Goal: Task Accomplishment & Management: Use online tool/utility

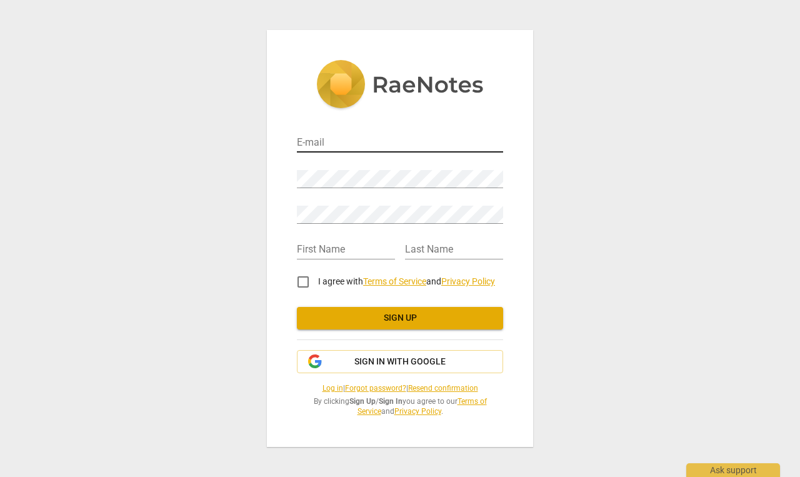
click at [332, 144] on input "email" at bounding box center [400, 143] width 206 height 18
type input "b@[DOMAIN_NAME]"
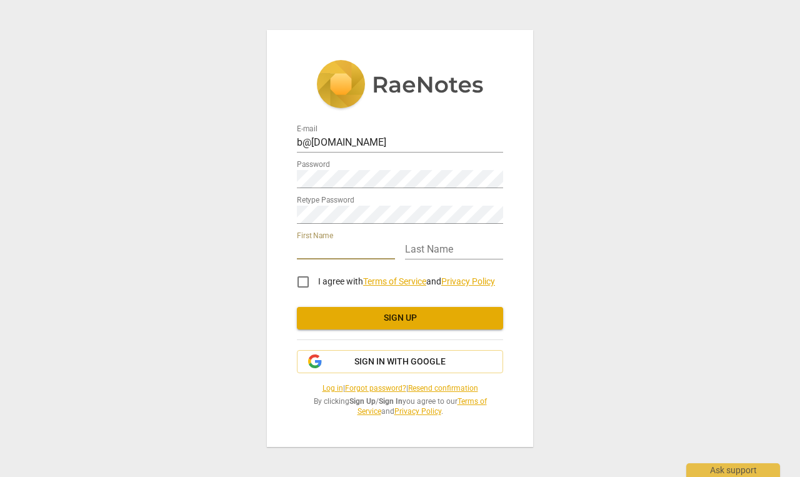
click at [327, 254] on input "text" at bounding box center [346, 250] width 98 height 18
type input "Belma"
click at [429, 252] on input "text" at bounding box center [454, 250] width 98 height 18
type input "McCaffrey"
click at [301, 282] on input "I agree with Terms of Service and Privacy Policy" at bounding box center [303, 282] width 30 height 30
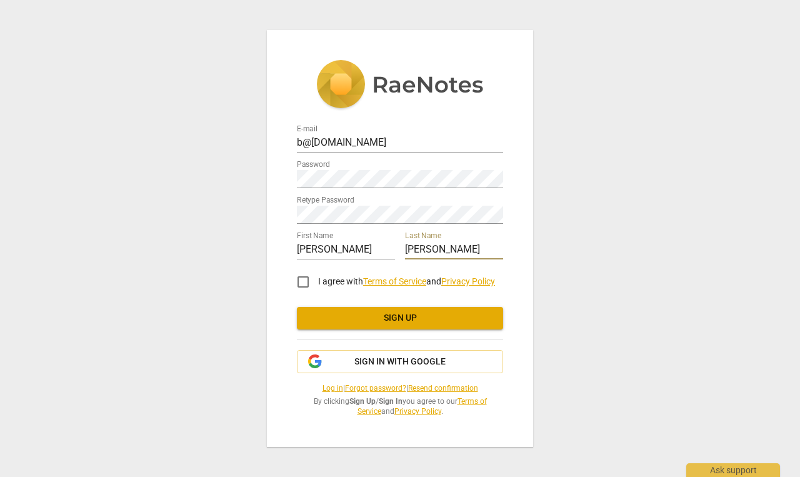
checkbox input "true"
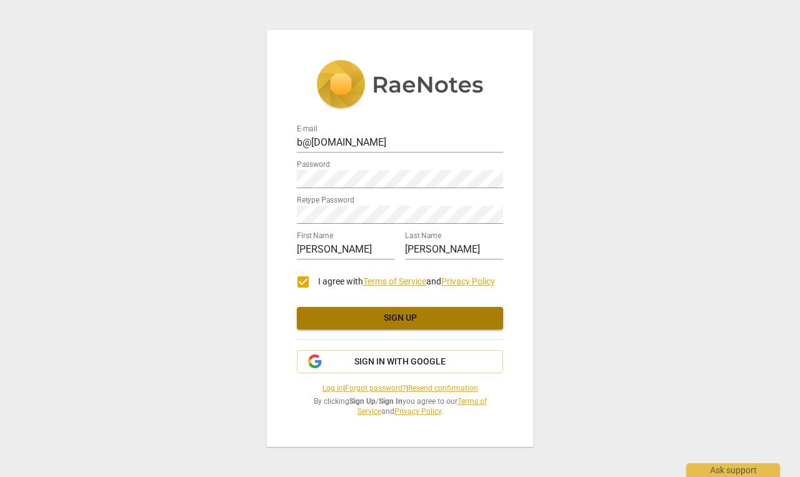
click at [377, 325] on button "Sign up" at bounding box center [400, 318] width 206 height 22
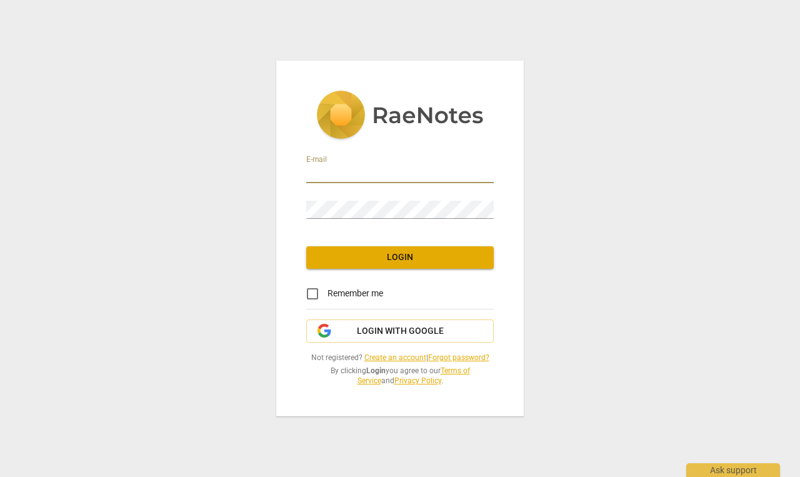
click at [340, 171] on input "email" at bounding box center [399, 174] width 187 height 18
type input "b@[DOMAIN_NAME]"
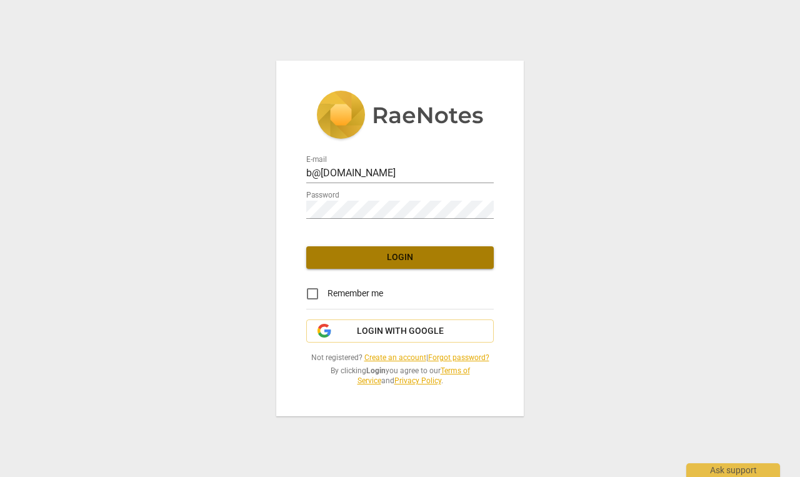
click at [384, 259] on span "Login" at bounding box center [399, 257] width 167 height 12
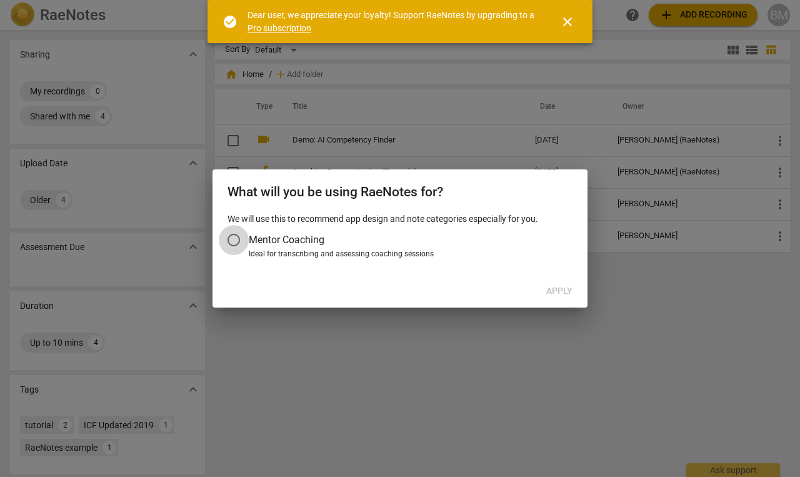
click at [233, 240] on input "Mentor Coaching" at bounding box center [234, 240] width 30 height 30
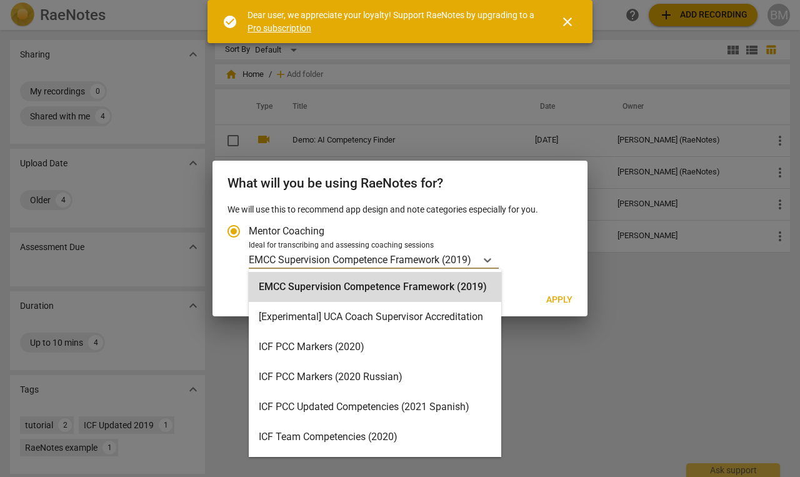
click at [476, 256] on div "EMCC Supervision Competence Framework (2019)" at bounding box center [362, 260] width 227 height 18
click at [0, 0] on input "Ideal for transcribing and assessing coaching sessions EMCC Supervision Compete…" at bounding box center [0, 0] width 0 height 0
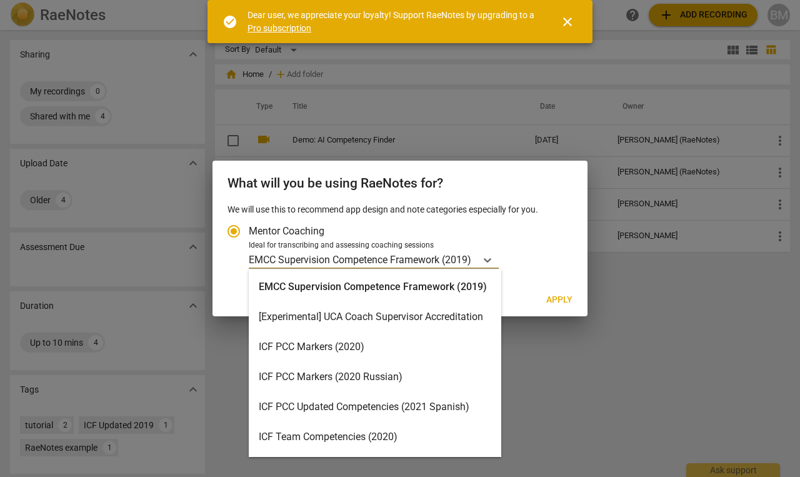
click at [389, 346] on div "ICF PCC Markers (2020)" at bounding box center [375, 347] width 252 height 30
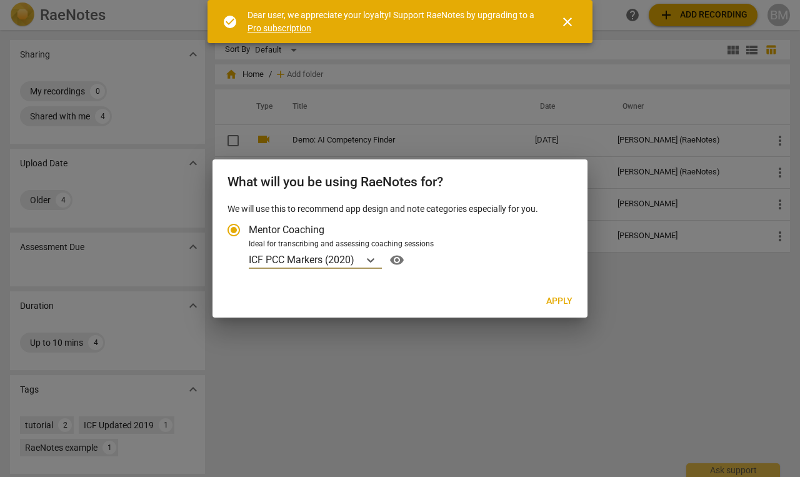
click at [561, 300] on span "Apply" at bounding box center [559, 301] width 26 height 12
radio input "false"
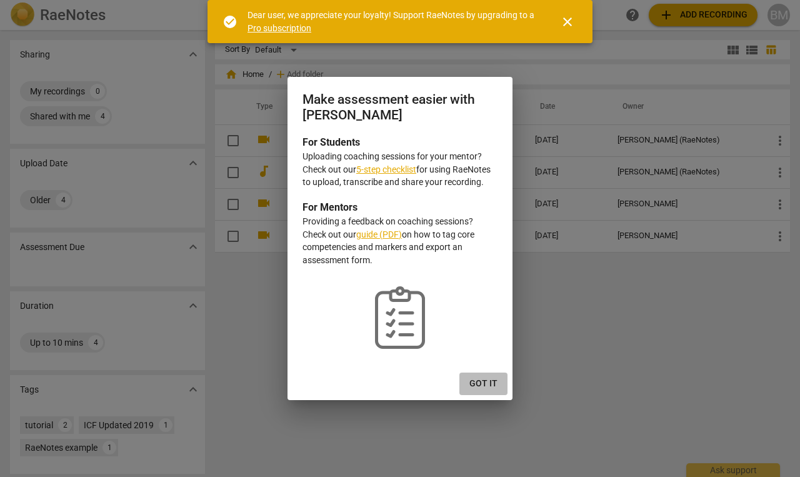
click at [473, 375] on button "Got it" at bounding box center [483, 383] width 48 height 22
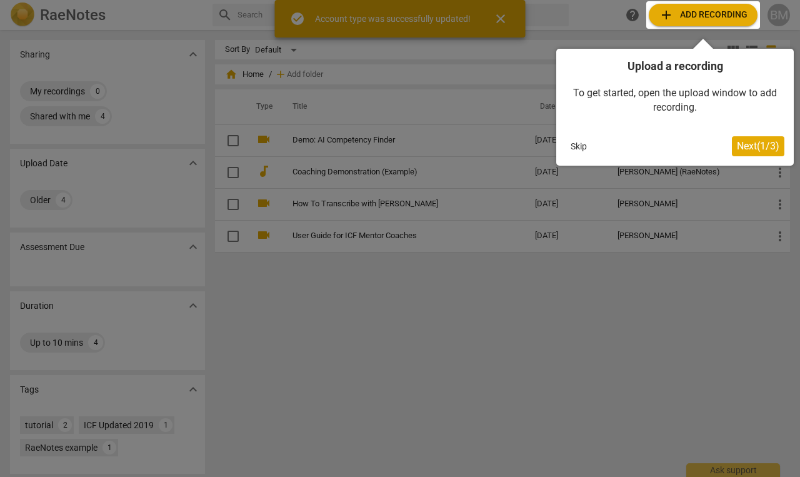
click at [757, 151] on span "Next ( 1 / 3 )" at bounding box center [758, 146] width 42 height 12
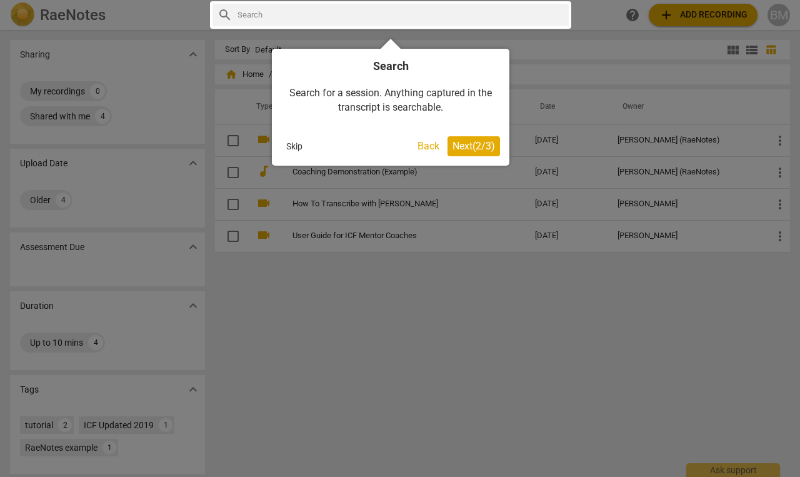
click at [469, 149] on span "Next ( 2 / 3 )" at bounding box center [473, 146] width 42 height 12
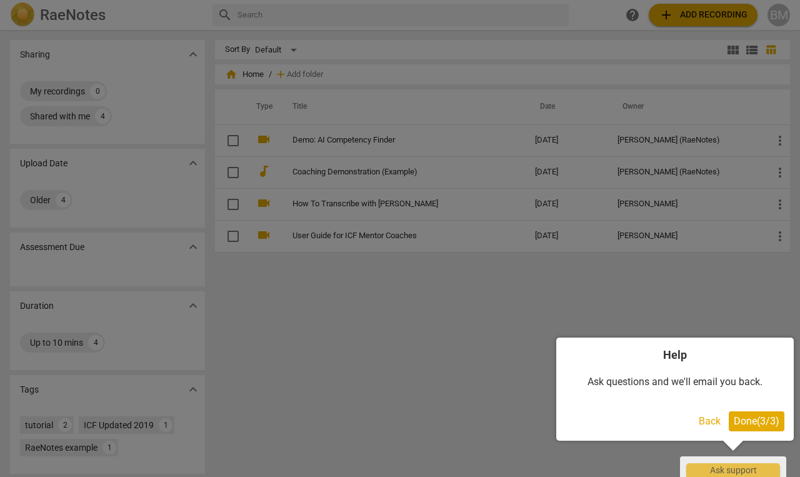
click at [757, 420] on span "Done ( 3 / 3 )" at bounding box center [756, 421] width 46 height 12
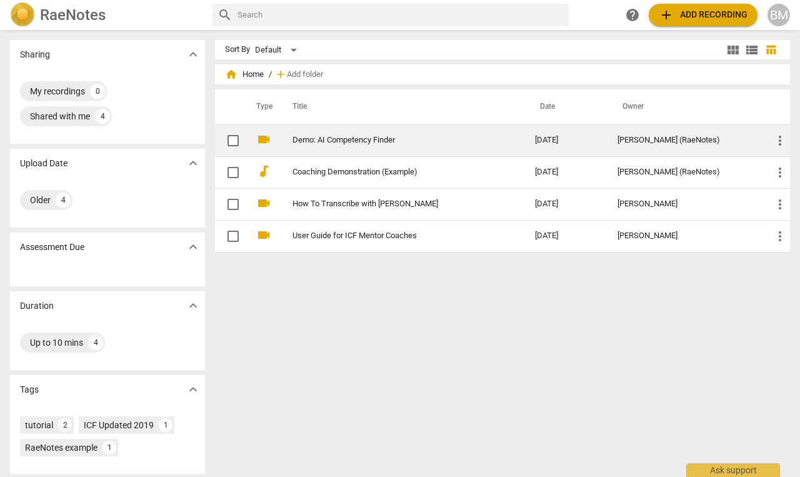
click at [355, 136] on link "Demo: AI Competency Finder" at bounding box center [390, 140] width 197 height 9
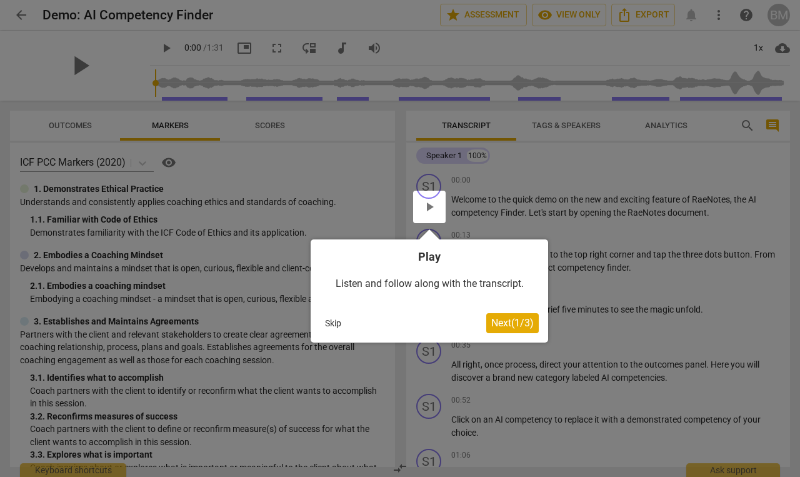
click at [515, 324] on span "Next ( 1 / 3 )" at bounding box center [512, 323] width 42 height 12
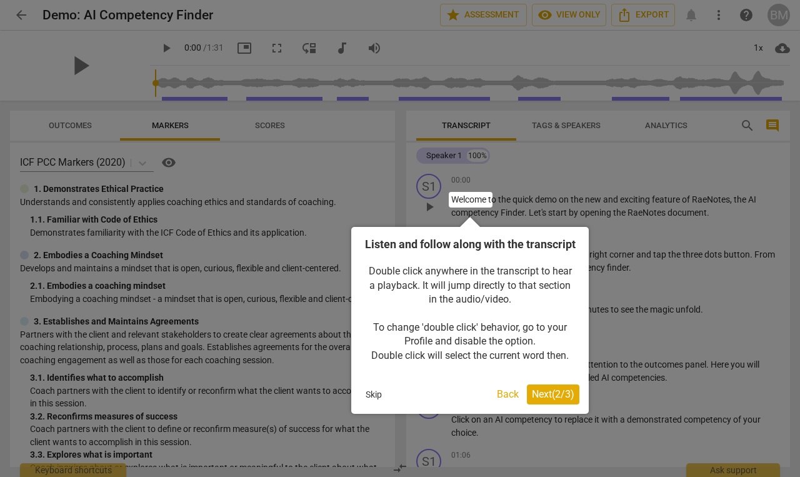
click at [548, 400] on span "Next ( 2 / 3 )" at bounding box center [553, 394] width 42 height 12
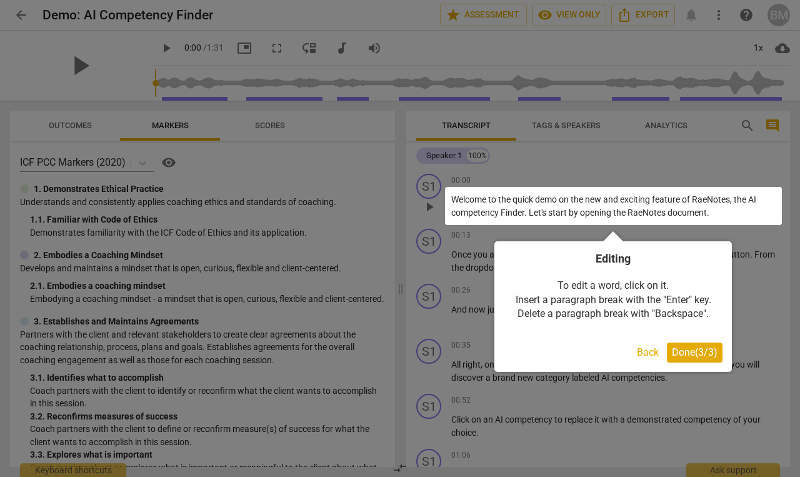
click at [694, 352] on span "Done ( 3 / 3 )" at bounding box center [695, 352] width 46 height 12
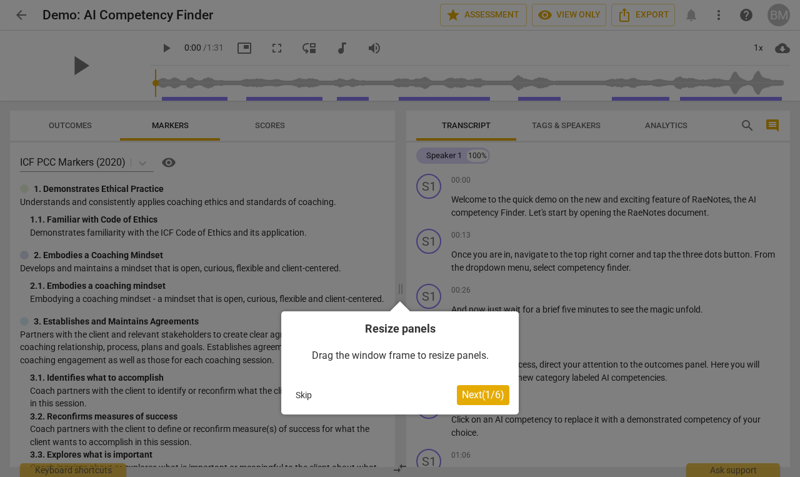
click at [486, 396] on span "Next ( 1 / 6 )" at bounding box center [483, 395] width 42 height 12
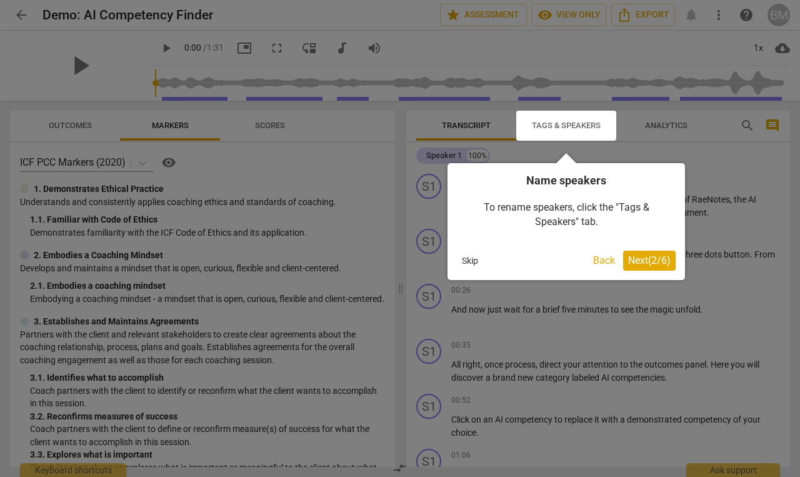
click at [649, 264] on span "Next ( 2 / 6 )" at bounding box center [649, 260] width 42 height 12
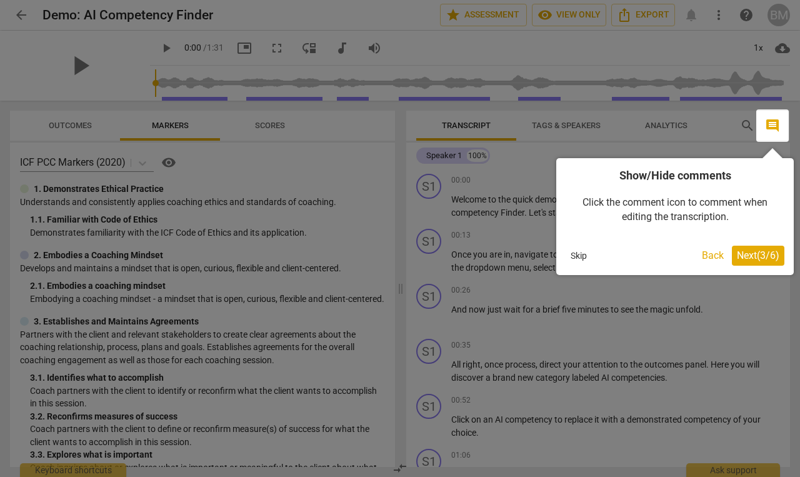
click at [759, 252] on span "Next ( 3 / 6 )" at bounding box center [758, 255] width 42 height 12
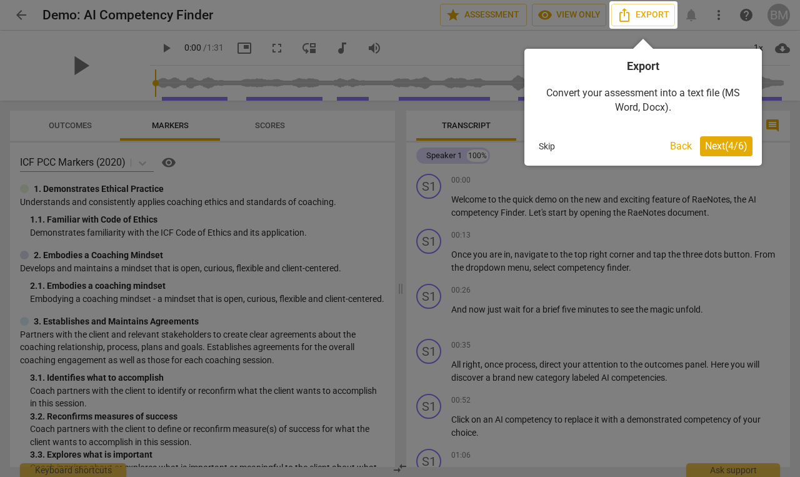
click at [721, 142] on span "Next ( 4 / 6 )" at bounding box center [726, 146] width 42 height 12
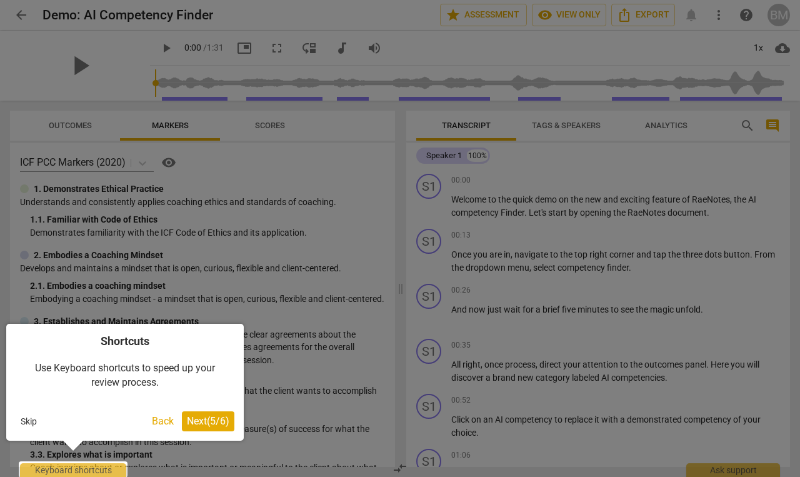
click at [206, 423] on span "Next ( 5 / 6 )" at bounding box center [208, 421] width 42 height 12
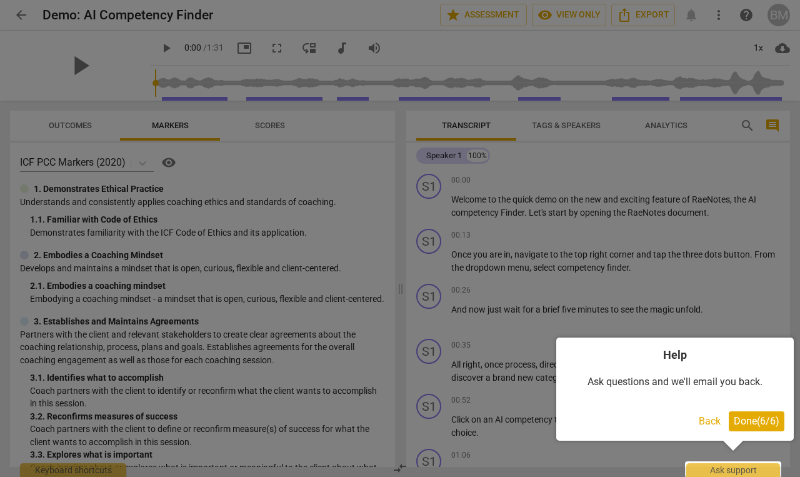
click at [752, 417] on span "Done ( 6 / 6 )" at bounding box center [756, 421] width 46 height 12
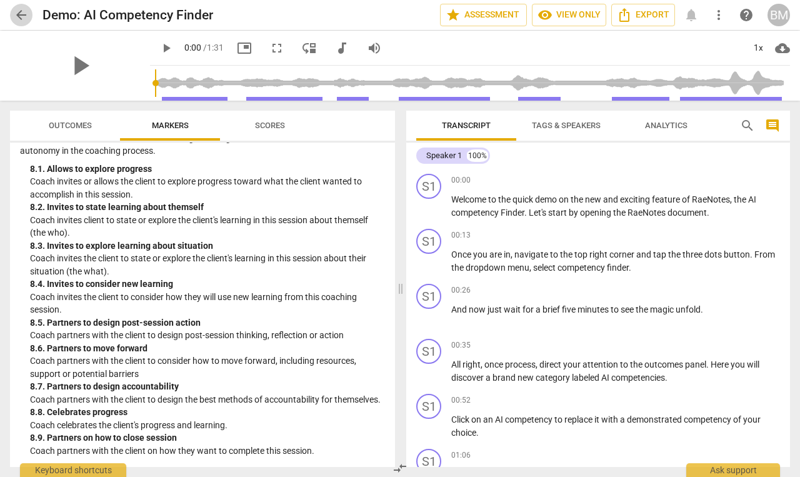
click at [22, 12] on span "arrow_back" at bounding box center [21, 14] width 15 height 15
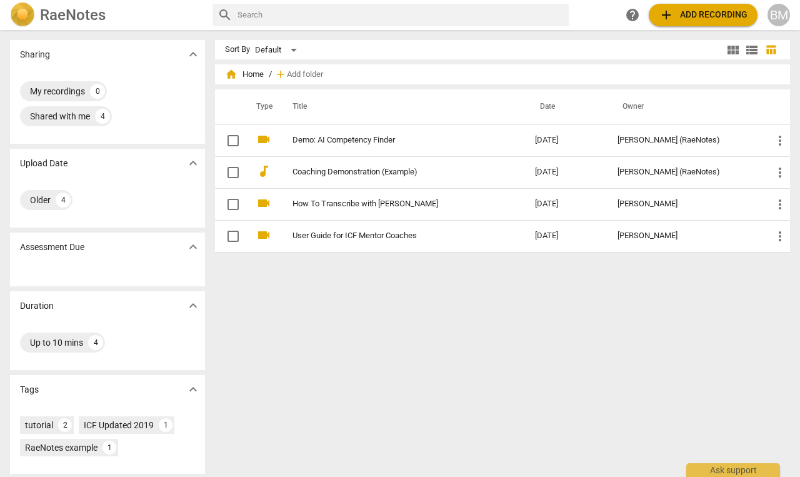
click at [685, 25] on button "add Add recording" at bounding box center [702, 15] width 109 height 22
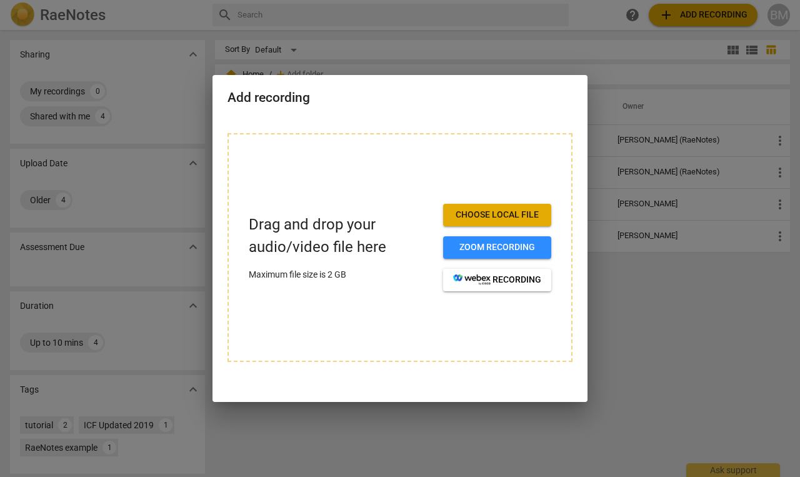
click at [666, 352] on div at bounding box center [400, 238] width 800 height 477
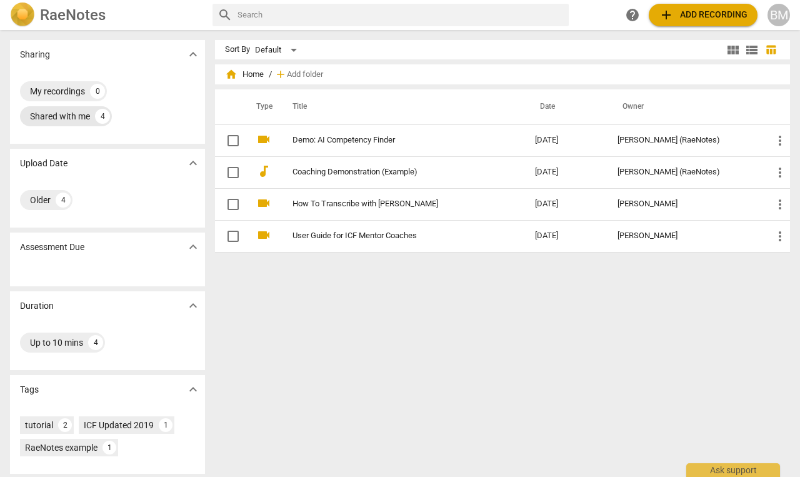
click at [102, 115] on div "4" at bounding box center [102, 116] width 15 height 15
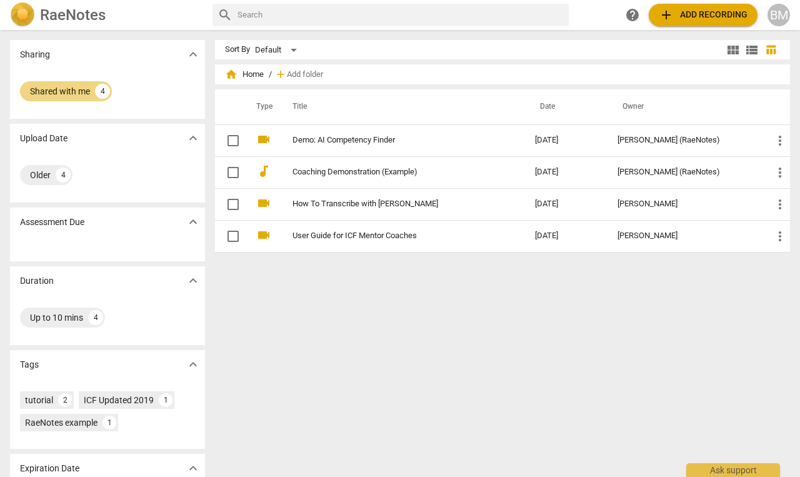
click at [708, 14] on span "add Add recording" at bounding box center [702, 14] width 89 height 15
